Goal: Check status: Check status

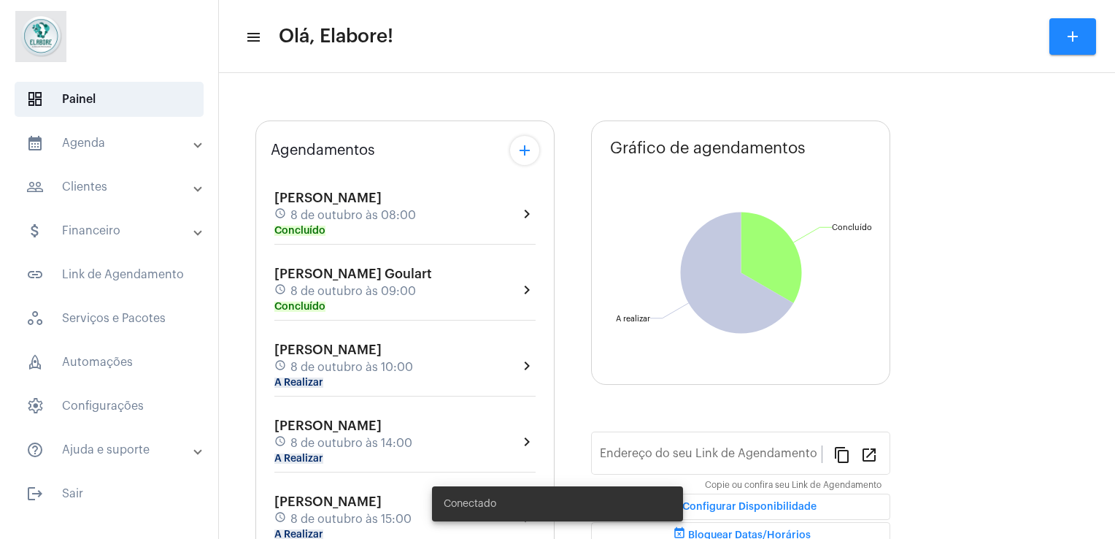
type input "[URL][DOMAIN_NAME]"
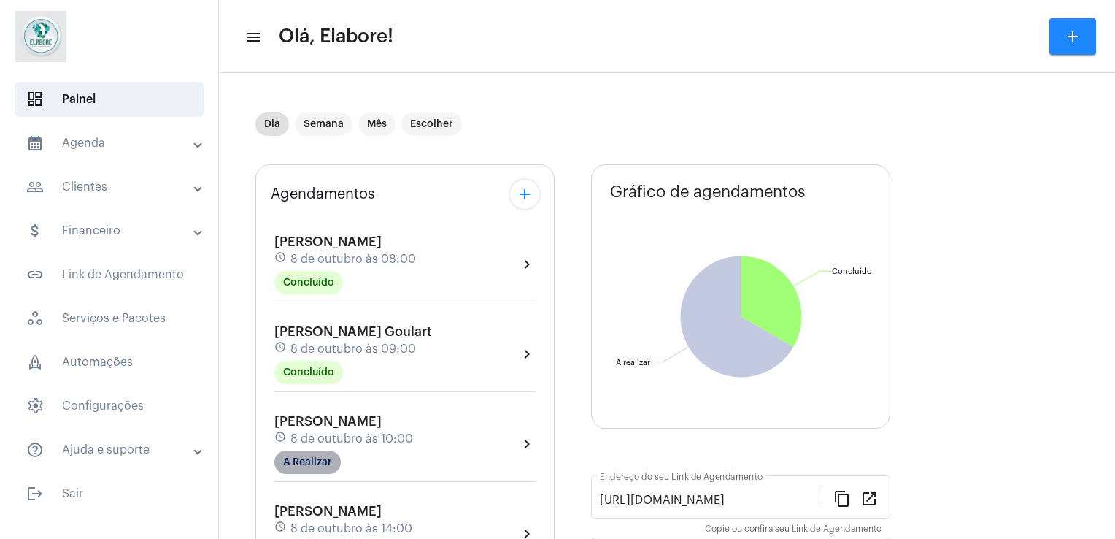
click at [321, 463] on mat-chip "A Realizar" at bounding box center [307, 461] width 66 height 23
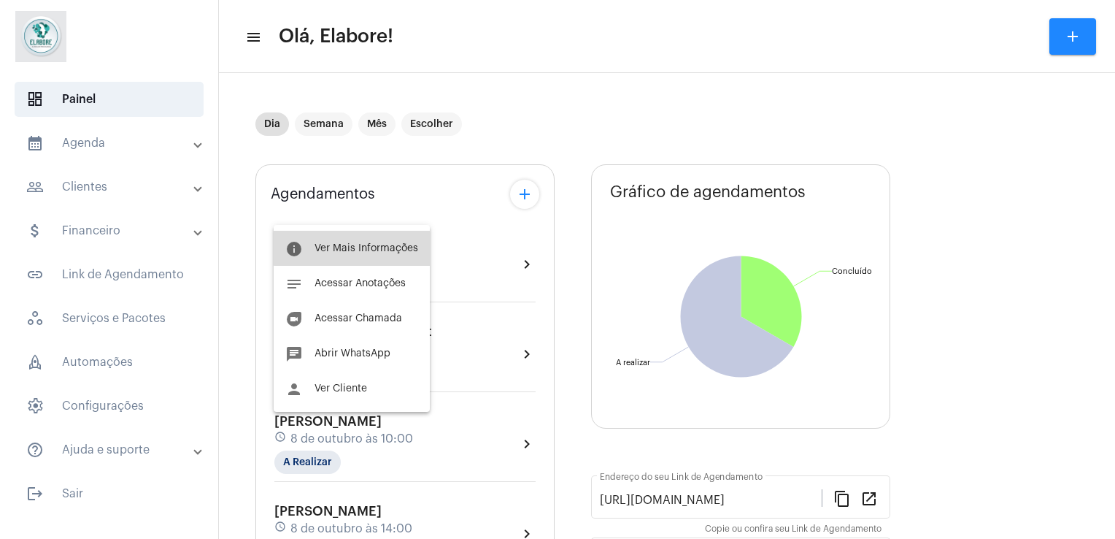
click at [379, 247] on span "Ver Mais Informações" at bounding box center [367, 248] width 104 height 10
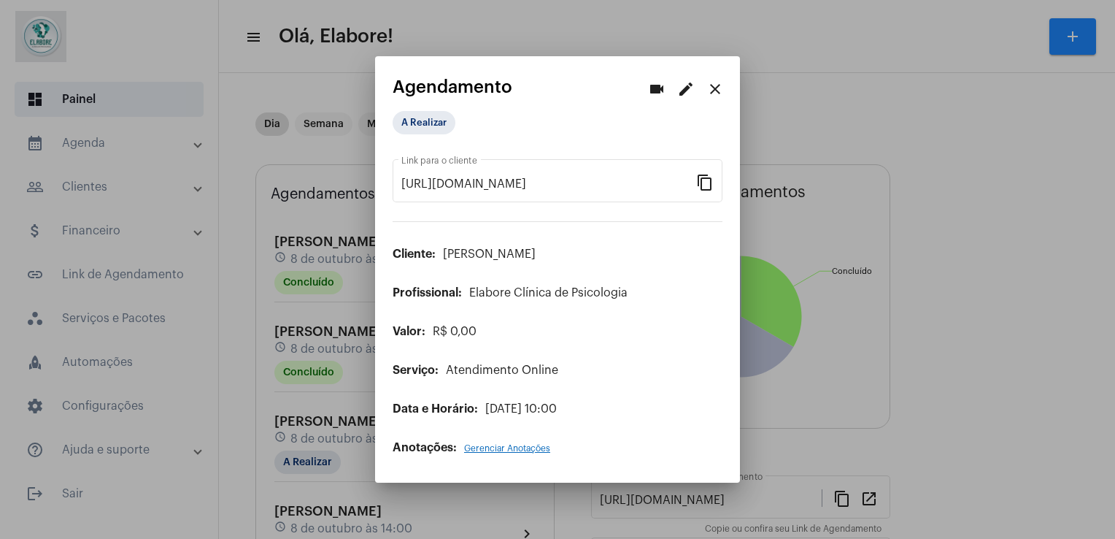
click at [422, 137] on div "A Realizar" at bounding box center [466, 122] width 152 height 29
click at [422, 120] on mat-chip "A Realizar" at bounding box center [424, 122] width 63 height 23
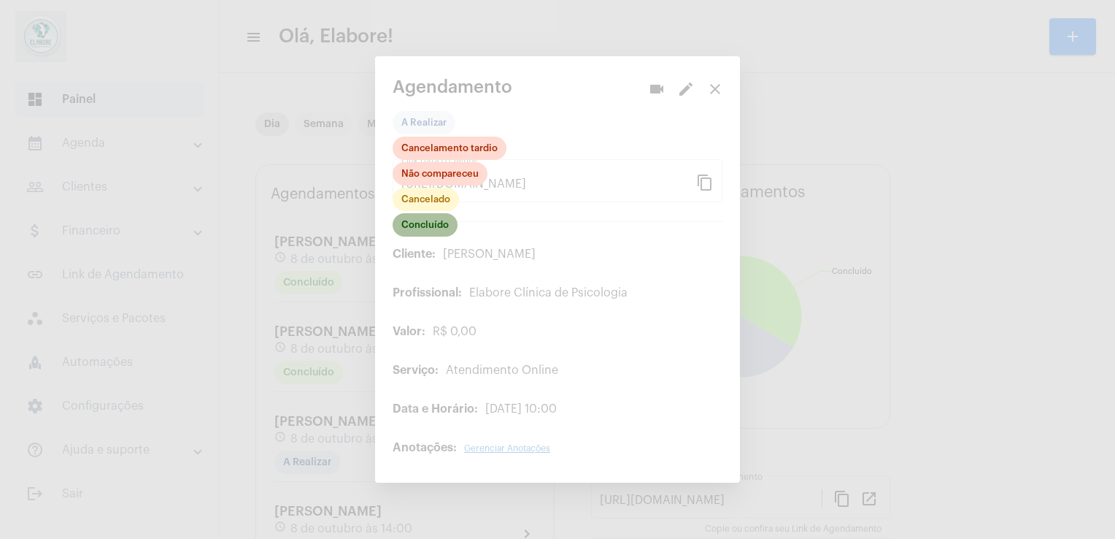
click at [441, 232] on mat-chip "Concluído" at bounding box center [425, 224] width 65 height 23
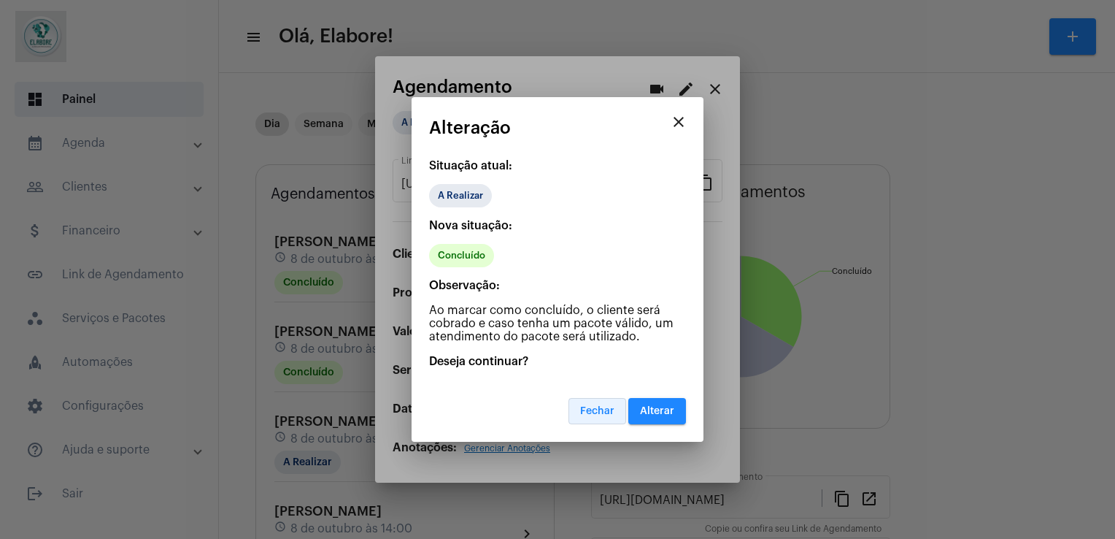
click at [599, 419] on button "Fechar" at bounding box center [597, 411] width 58 height 26
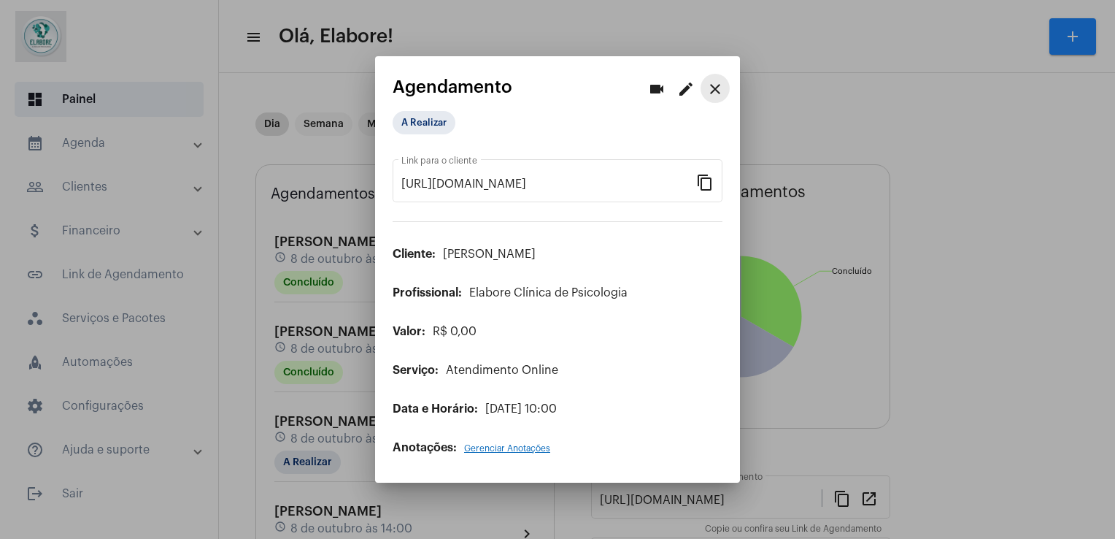
click at [718, 80] on button "close" at bounding box center [715, 88] width 29 height 29
